Goal: Transaction & Acquisition: Purchase product/service

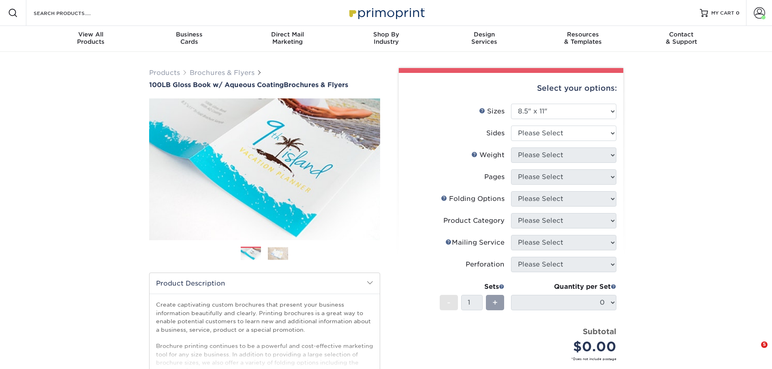
select select "8.50x11.00"
click at [532, 132] on select "Please Select Print Both Sides Print Front Only" at bounding box center [563, 133] width 105 height 15
select select "13abbda7-1d64-4f25-8bb2-c179b224825d"
click at [511, 126] on select "Please Select Print Both Sides Print Front Only" at bounding box center [563, 133] width 105 height 15
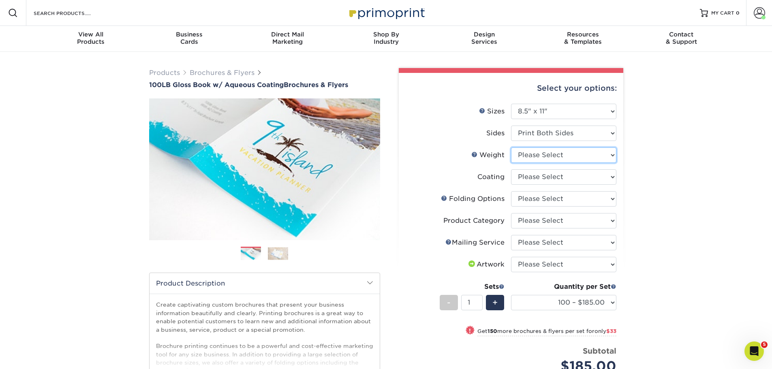
click at [560, 156] on select "Please Select 100LB" at bounding box center [563, 155] width 105 height 15
select select "100LB"
click at [511, 148] on select "Please Select 100LB" at bounding box center [563, 155] width 105 height 15
click at [537, 178] on select at bounding box center [563, 176] width 105 height 15
select select "d41dab50-ff65-4f4f-bb17-2afe4d36ae33"
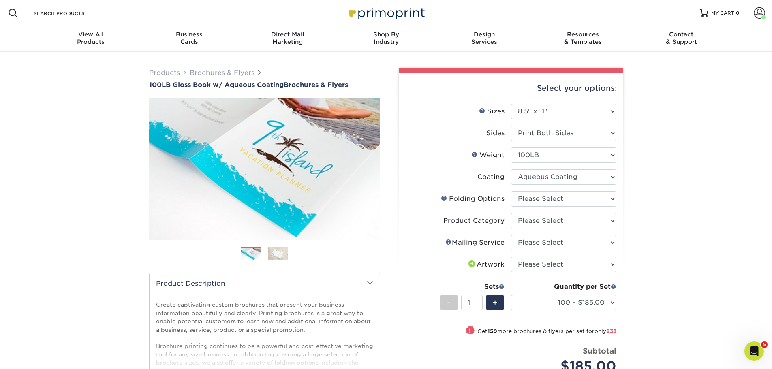
click at [511, 169] on select at bounding box center [563, 176] width 105 height 15
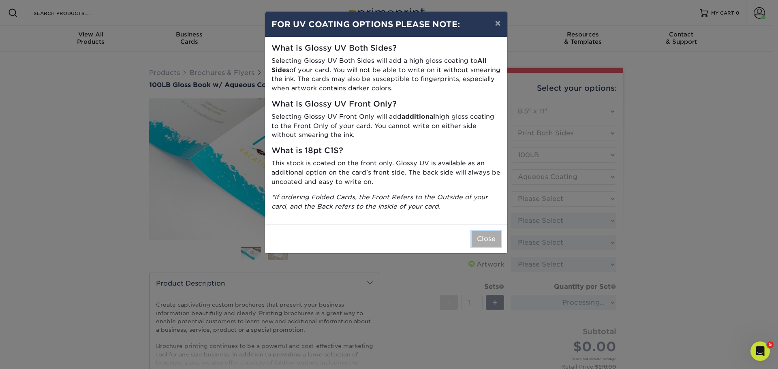
click at [485, 239] on button "Close" at bounding box center [486, 239] width 29 height 15
